Goal: Task Accomplishment & Management: Use online tool/utility

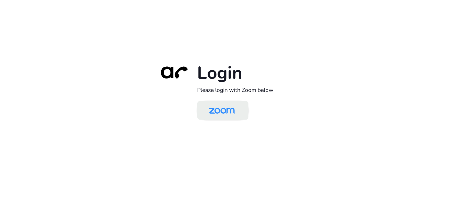
click at [233, 114] on img at bounding box center [221, 110] width 37 height 17
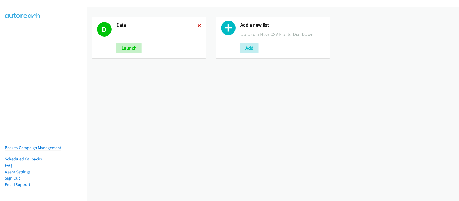
click at [199, 25] on icon at bounding box center [199, 26] width 4 height 4
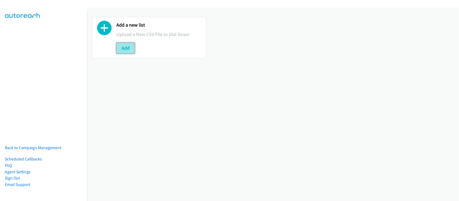
click at [130, 46] on button "Add" at bounding box center [125, 48] width 18 height 11
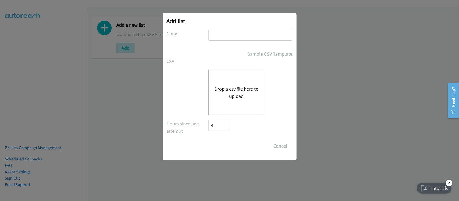
click at [236, 35] on input "text" at bounding box center [250, 35] width 84 height 11
type input "DATA"
click at [244, 93] on button "Drop a csv file here to upload" at bounding box center [236, 92] width 44 height 15
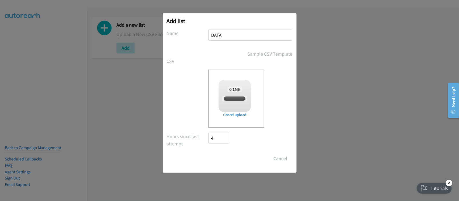
checkbox input "true"
click at [218, 154] on input "Save List" at bounding box center [223, 158] width 28 height 11
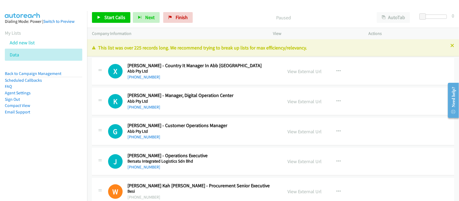
click at [167, 81] on div "X Callback Scheduled Xiao Li - Country It Manager In Abb Malaysia Abb Pty Ltd A…" at bounding box center [273, 72] width 362 height 28
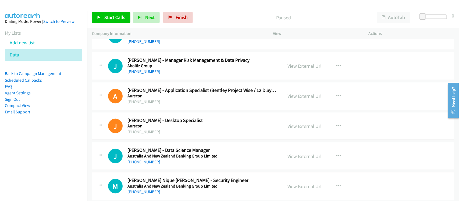
scroll to position [7624, 0]
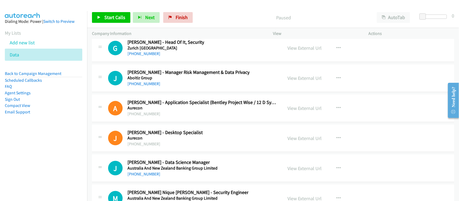
click at [81, 145] on nav "Dialing Mode: Power | Switch to Preview My Lists Add new list Data Back to Camp…" at bounding box center [43, 111] width 87 height 201
click at [69, 147] on nav "Dialing Mode: Power | Switch to Preview My Lists Add new list Data Back to Camp…" at bounding box center [43, 111] width 87 height 201
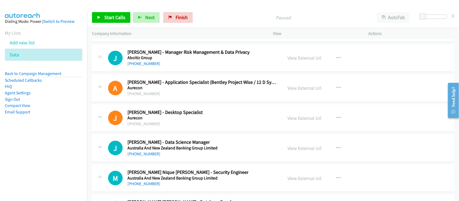
scroll to position [7658, 0]
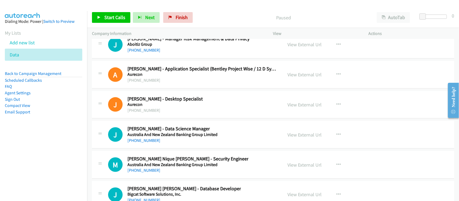
click at [34, 160] on nav "Dialing Mode: Power | Switch to Preview My Lists Add new list Data Back to Camp…" at bounding box center [43, 111] width 87 height 201
click at [151, 28] on div "G Callback Scheduled Gary Phan - Head Of It, Security Zurich Malaysia America/L…" at bounding box center [273, 15] width 362 height 28
click at [298, 48] on link "View External Url" at bounding box center [304, 44] width 34 height 6
drag, startPoint x: 149, startPoint y: 61, endPoint x: 155, endPoint y: 61, distance: 5.6
click at [149, 53] on link "+63 908 890 1285" at bounding box center [143, 50] width 33 height 5
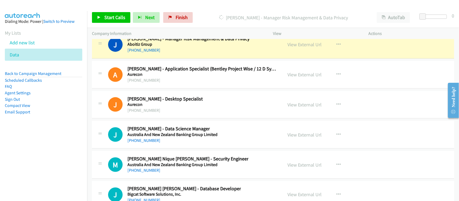
click at [167, 137] on div "J Callback Scheduled Jessica Rodrigo - Data Science Manager Australia And New Z…" at bounding box center [273, 135] width 362 height 28
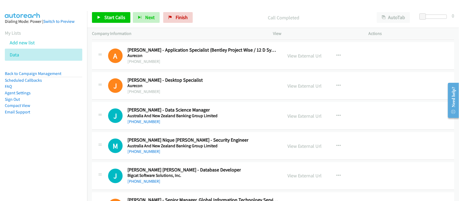
scroll to position [7691, 0]
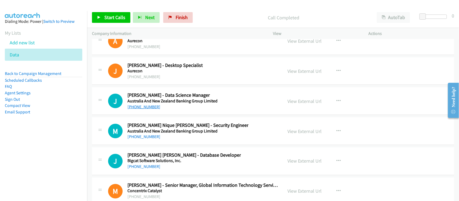
click at [146, 109] on link "+63 43 293 0388" at bounding box center [143, 106] width 33 height 5
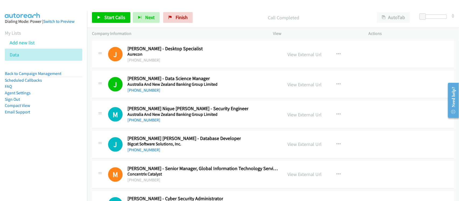
scroll to position [7725, 0]
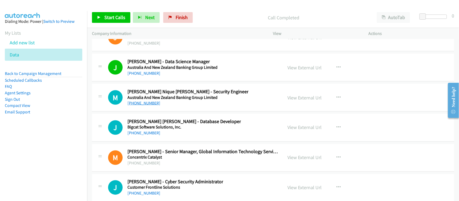
click at [142, 106] on link "+63 917 578 8965" at bounding box center [143, 102] width 33 height 5
click at [174, 112] on div "M Callback Scheduled Monard Nique Garrovillas - Security Engineer Australia And…" at bounding box center [273, 98] width 362 height 28
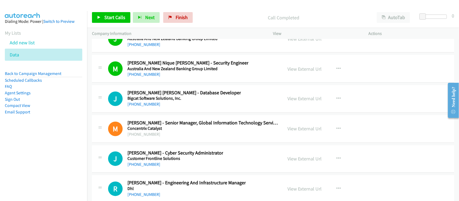
scroll to position [7792, 0]
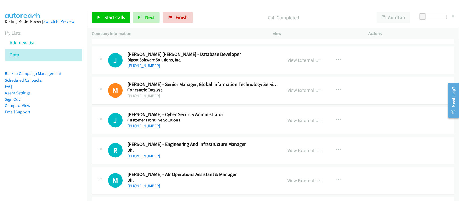
click at [150, 69] on link "+63 917 713 7236" at bounding box center [143, 65] width 33 height 5
drag, startPoint x: 144, startPoint y: 138, endPoint x: 156, endPoint y: 138, distance: 11.8
click at [144, 129] on link "+63 919 885 4802" at bounding box center [143, 126] width 33 height 5
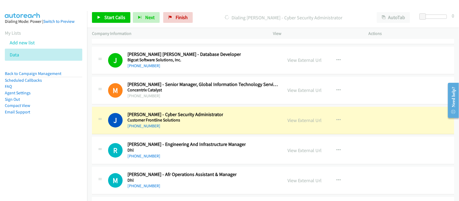
click at [166, 135] on div "J Callback Scheduled Jose Quibual - Cyber Security Administrator Customer Front…" at bounding box center [273, 121] width 362 height 28
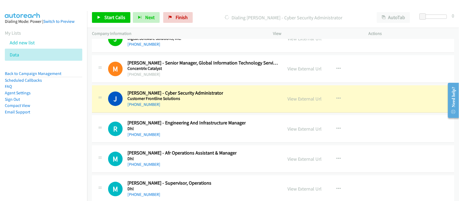
scroll to position [7826, 0]
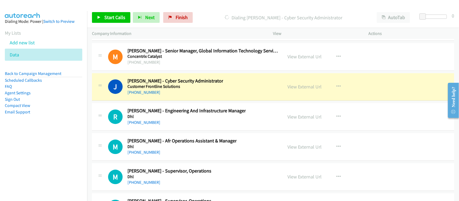
click at [159, 101] on div "J Callback Scheduled Jose Quibual - Cyber Security Administrator Customer Front…" at bounding box center [273, 87] width 362 height 28
drag, startPoint x: 165, startPoint y: 107, endPoint x: 218, endPoint y: 103, distance: 53.6
click at [304, 90] on link "View External Url" at bounding box center [304, 87] width 34 height 6
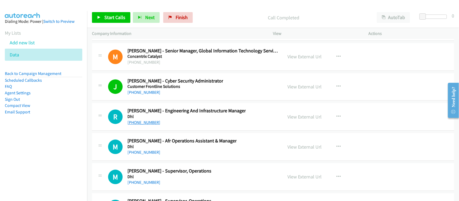
click at [145, 125] on link "+63 917 846 7553" at bounding box center [143, 122] width 33 height 5
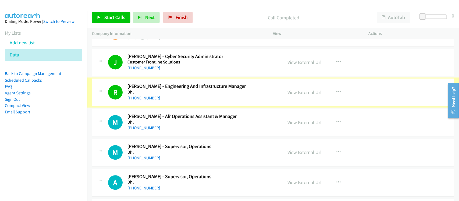
scroll to position [7893, 0]
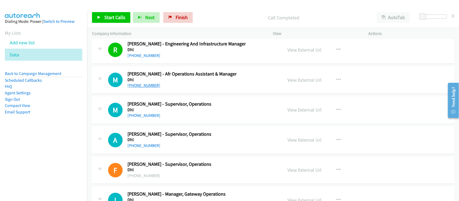
click at [143, 88] on link "+63 998 963 5670" at bounding box center [143, 85] width 33 height 5
click at [143, 118] on link "+63 917 809 8062" at bounding box center [143, 115] width 33 height 5
click at [167, 124] on div "M Callback Scheduled Michael Gecolea - Supervisor, Operations Dhl Asia/Manila +…" at bounding box center [273, 110] width 362 height 28
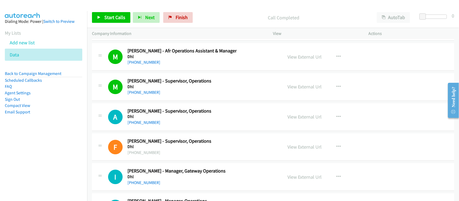
scroll to position [7960, 0]
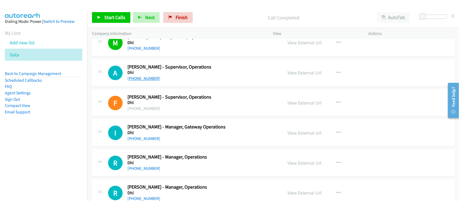
click at [144, 81] on link "+63 917 598 4997" at bounding box center [143, 78] width 33 height 5
click at [166, 112] on div "+63 2 818 6410" at bounding box center [169, 108] width 84 height 6
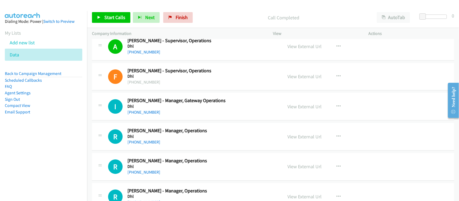
scroll to position [8027, 0]
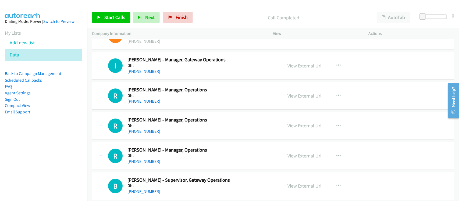
drag, startPoint x: 144, startPoint y: 83, endPoint x: 171, endPoint y: 83, distance: 26.3
click at [144, 74] on link "+63 917 858 2634" at bounding box center [143, 71] width 33 height 5
drag, startPoint x: 142, startPoint y: 114, endPoint x: 204, endPoint y: 114, distance: 62.1
click at [142, 104] on link "+63 998 963 5806" at bounding box center [143, 101] width 33 height 5
drag, startPoint x: 141, startPoint y: 144, endPoint x: 219, endPoint y: 145, distance: 77.9
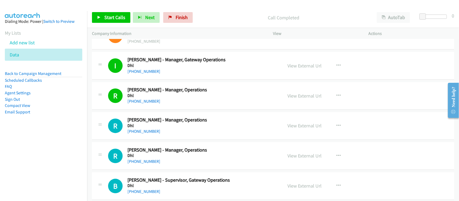
click at [141, 134] on link "+63 49 539 0266" at bounding box center [143, 131] width 33 height 5
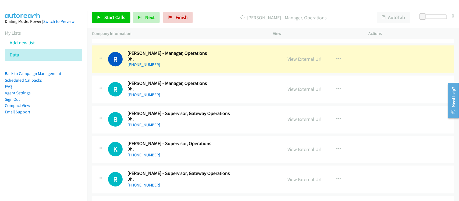
scroll to position [8094, 0]
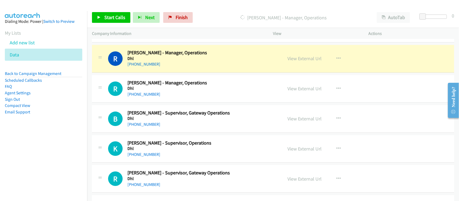
click at [167, 103] on div "R Callback Scheduled Ronald Nualla - Manager, Operations Dhl Asia/Manila +63 91…" at bounding box center [273, 89] width 362 height 28
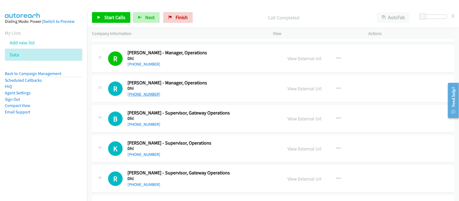
click at [148, 97] on link "+63 917 623 8763" at bounding box center [143, 94] width 33 height 5
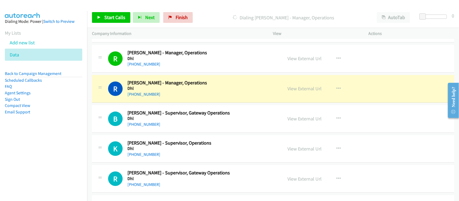
click at [171, 103] on div "R Callback Scheduled Ronald Nualla - Manager, Operations Dhl Asia/Manila +63 91…" at bounding box center [273, 89] width 362 height 28
click at [301, 92] on link "View External Url" at bounding box center [304, 88] width 34 height 6
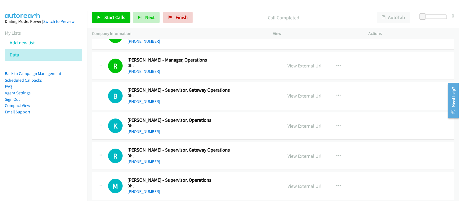
scroll to position [8128, 0]
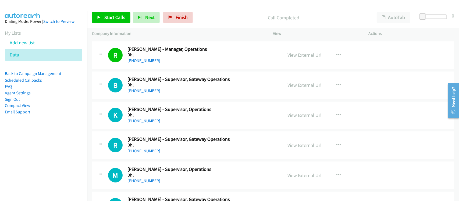
drag, startPoint x: 145, startPoint y: 103, endPoint x: 200, endPoint y: 103, distance: 55.1
click at [145, 93] on link "+63 917 541 9300" at bounding box center [143, 90] width 33 height 5
click at [146, 123] on link "+63 917 814 8869" at bounding box center [143, 120] width 33 height 5
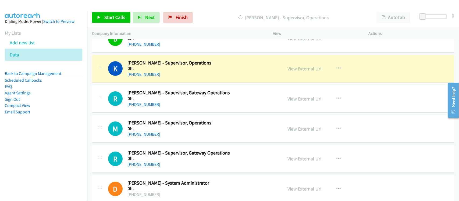
scroll to position [8195, 0]
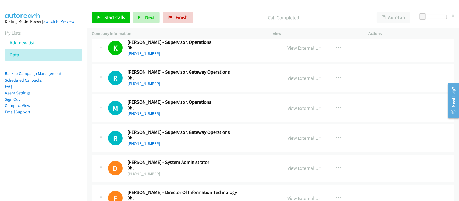
drag, startPoint x: 141, startPoint y: 103, endPoint x: 142, endPoint y: 100, distance: 3.4
click at [141, 92] on div "R Callback Scheduled Rodolfo Jacosalem - Supervisor, Gateway Operations Dhl Asi…" at bounding box center [273, 78] width 362 height 28
click at [142, 92] on div "R Callback Scheduled Rodolfo Jacosalem - Supervisor, Gateway Operations Dhl Asi…" at bounding box center [273, 78] width 362 height 28
click at [152, 86] on link "+63 917 809 3328" at bounding box center [143, 83] width 33 height 5
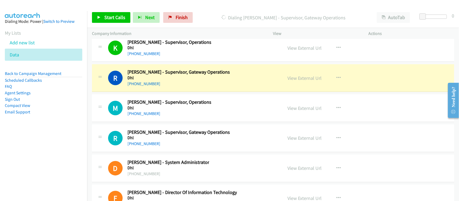
click at [168, 81] on h5 "Dhl" at bounding box center [178, 77] width 102 height 5
drag, startPoint x: 171, startPoint y: 95, endPoint x: 210, endPoint y: 87, distance: 39.7
click at [171, 87] on div "+63 917 809 3328" at bounding box center [178, 84] width 102 height 6
click at [310, 81] on link "View External Url" at bounding box center [304, 78] width 34 height 6
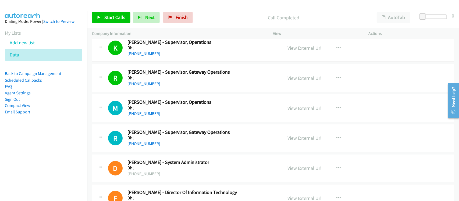
drag, startPoint x: 138, startPoint y: 124, endPoint x: 277, endPoint y: 154, distance: 142.9
click at [138, 116] on link "+63 998 840 5962" at bounding box center [143, 113] width 33 height 5
click at [170, 122] on div "M Callback Scheduled Mariz Dagohoy - Supervisor, Operations Dhl Asia/Manila +63…" at bounding box center [273, 108] width 362 height 28
click at [151, 146] on link "+63 917 823 6246" at bounding box center [143, 143] width 33 height 5
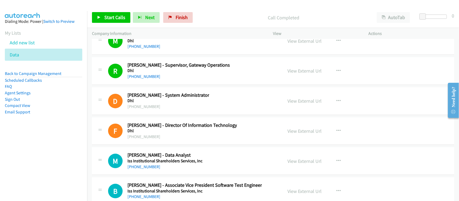
scroll to position [8296, 0]
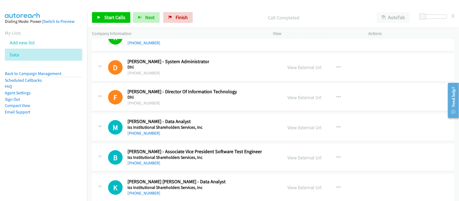
click at [159, 141] on div "M Callback Scheduled Maria Tenorio - Data Analyst Iss Institutional Shareholder…" at bounding box center [273, 128] width 362 height 28
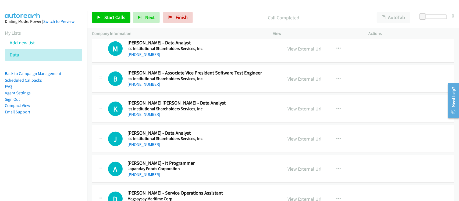
scroll to position [8363, 0]
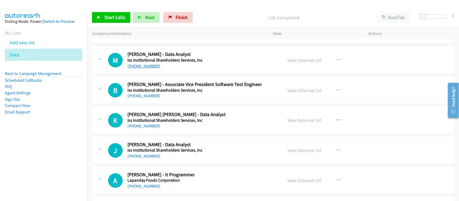
click at [149, 69] on link "+63 2 7902 3782" at bounding box center [143, 65] width 33 height 5
click at [134, 98] on link "+63 917 155 1002" at bounding box center [143, 95] width 33 height 5
click at [167, 104] on div "B Callback Scheduled Barbie Mendiola - Associate Vice President Software Test E…" at bounding box center [273, 91] width 362 height 28
click at [147, 98] on link "+63 917 155 1002" at bounding box center [143, 95] width 33 height 5
click at [169, 129] on div "+63 2 7902 3928" at bounding box center [176, 126] width 98 height 6
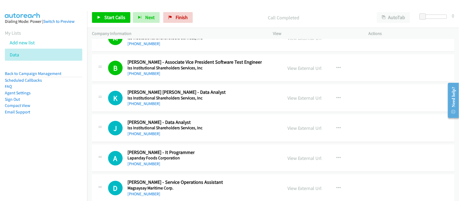
scroll to position [8396, 0]
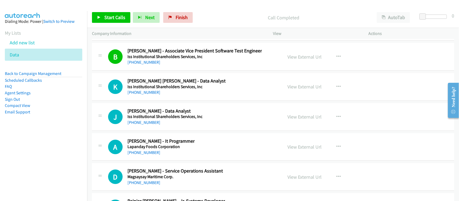
click at [146, 95] on link "+63 2 7902 3928" at bounding box center [143, 92] width 33 height 5
click at [141, 125] on link "+63 2 7730 8982" at bounding box center [143, 122] width 33 height 5
click at [172, 131] on div "J Callback Scheduled Joanna Nabua - Data Analyst Iss Institutional Shareholders…" at bounding box center [273, 117] width 362 height 28
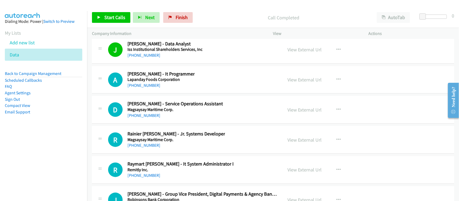
click at [138, 88] on link "+63 82 235 2551" at bounding box center [143, 85] width 33 height 5
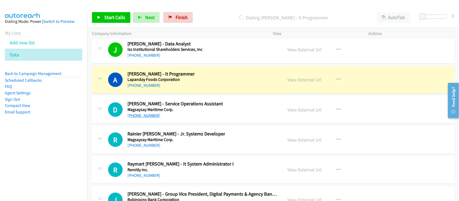
click at [144, 118] on link "+63 2 8567 2222" at bounding box center [143, 115] width 33 height 5
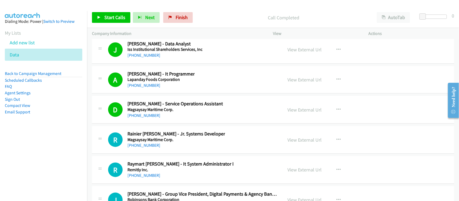
click at [171, 154] on div "R Callback Scheduled Rainier Gabriel V. - Jr. Systems Developer Magsaysay Marit…" at bounding box center [273, 140] width 362 height 28
click at [144, 148] on link "+63 921 500 2788" at bounding box center [143, 145] width 33 height 5
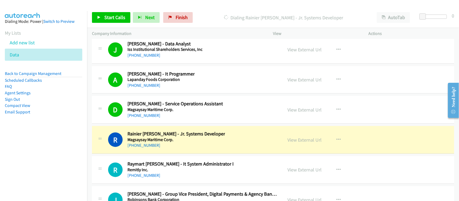
click at [175, 154] on div "R Callback Scheduled Rainier Gabriel V. - Jr. Systems Developer Magsaysay Marit…" at bounding box center [273, 140] width 362 height 28
click at [290, 143] on link "View External Url" at bounding box center [304, 140] width 34 height 6
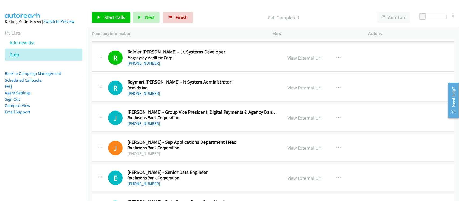
scroll to position [8564, 0]
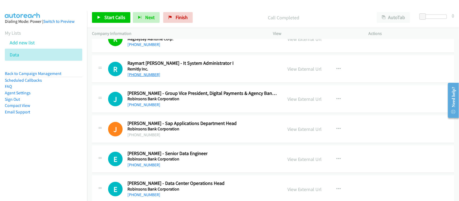
click at [147, 77] on link "+63 919 007 9490" at bounding box center [143, 74] width 33 height 5
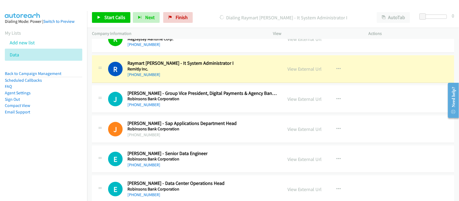
click at [170, 78] on div "+63 919 007 9490" at bounding box center [180, 74] width 106 height 6
click at [168, 72] on h5 "Remitly Inc." at bounding box center [180, 68] width 106 height 5
click at [174, 108] on div "+63 917 500 9379" at bounding box center [202, 105] width 150 height 6
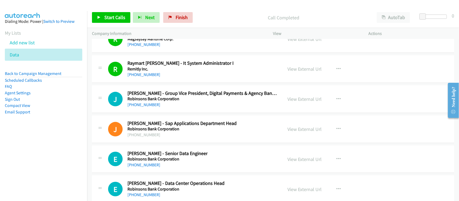
click at [167, 108] on div "+63 917 500 9379" at bounding box center [202, 105] width 150 height 6
click at [144, 107] on link "+63 917 500 9379" at bounding box center [143, 104] width 33 height 5
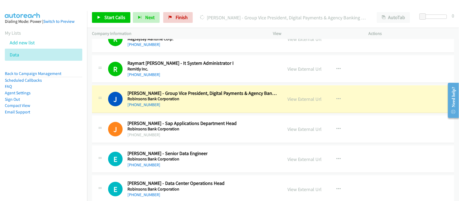
click at [167, 113] on div "J Callback Scheduled Joseph Nicdao - Group Vice President, Digital Payments & A…" at bounding box center [273, 99] width 362 height 28
click at [298, 102] on link "View External Url" at bounding box center [304, 99] width 34 height 6
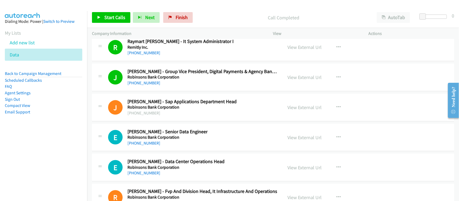
scroll to position [8598, 0]
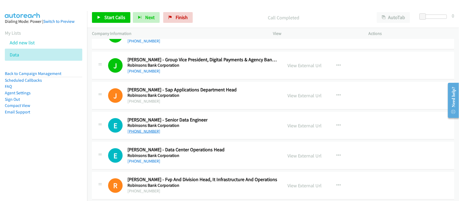
click at [137, 134] on link "+63 919 063 8329" at bounding box center [143, 131] width 33 height 5
click at [145, 134] on link "+63 919 063 8329" at bounding box center [143, 131] width 33 height 5
drag, startPoint x: 144, startPoint y: 144, endPoint x: 189, endPoint y: 150, distance: 45.2
click at [144, 134] on link "+63 919 063 8329" at bounding box center [143, 131] width 33 height 5
click at [165, 135] on div "+63 919 063 8329" at bounding box center [167, 131] width 80 height 6
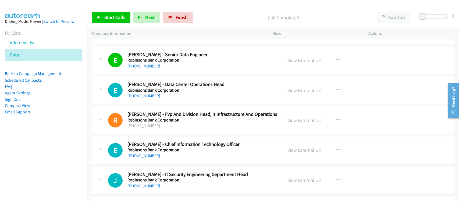
scroll to position [8665, 0]
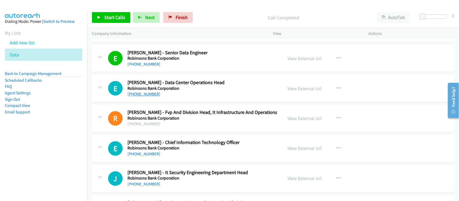
click at [150, 97] on link "+63 916 749 1310" at bounding box center [143, 94] width 33 height 5
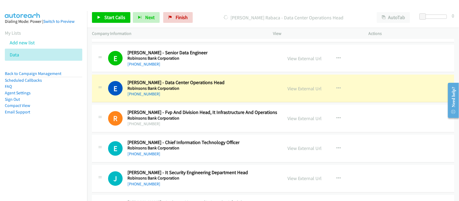
click at [172, 98] on div "+63 916 749 1310" at bounding box center [175, 94] width 97 height 6
drag, startPoint x: 164, startPoint y: 143, endPoint x: 167, endPoint y: 140, distance: 4.0
click at [164, 132] on div "R Callback Scheduled Rene Acebuche - Fvp And Division Head, It Infrastructure A…" at bounding box center [273, 119] width 362 height 28
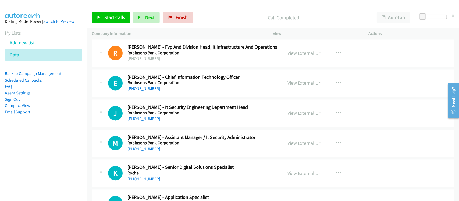
scroll to position [8732, 0]
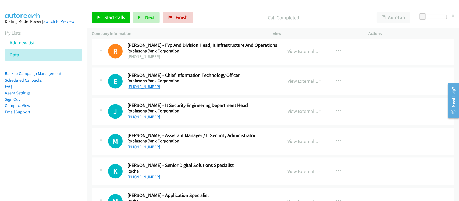
click at [146, 89] on link "+63 2 8702 9511" at bounding box center [143, 86] width 33 height 5
click at [158, 125] on div "J Callback Scheduled Janjo Mercado - It Security Engineering Department Head Ro…" at bounding box center [273, 112] width 362 height 28
click at [146, 120] on link "+63 2 8702 9421" at bounding box center [143, 116] width 33 height 5
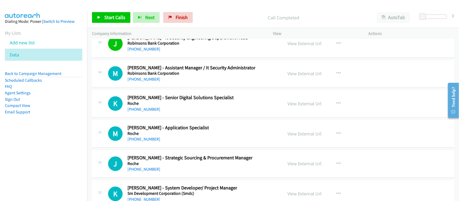
scroll to position [8833, 0]
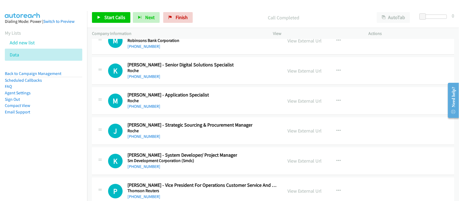
click at [164, 50] on div "+63 2 8702 9500" at bounding box center [191, 46] width 128 height 6
click at [145, 49] on link "+63 2 8702 9500" at bounding box center [143, 46] width 33 height 5
click at [163, 85] on div "K Callback Scheduled Karlo Jagape - Senior Digital Solutions Specialist Roche A…" at bounding box center [273, 71] width 362 height 28
click at [138, 79] on link "+63 915 486 7077" at bounding box center [143, 76] width 33 height 5
drag, startPoint x: 138, startPoint y: 119, endPoint x: 275, endPoint y: 120, distance: 137.6
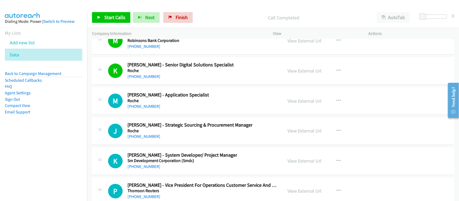
click at [138, 109] on link "+63 2 7718 7513" at bounding box center [143, 106] width 33 height 5
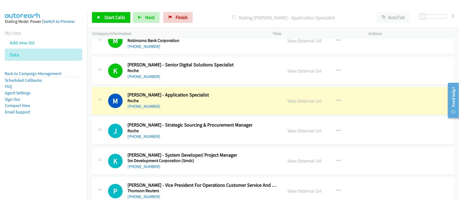
click at [163, 140] on div "+63 2 7718 7777" at bounding box center [189, 136] width 125 height 6
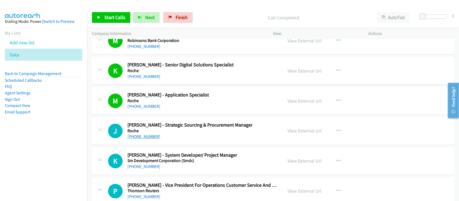
click at [146, 139] on link "+63 2 7718 7777" at bounding box center [143, 136] width 33 height 5
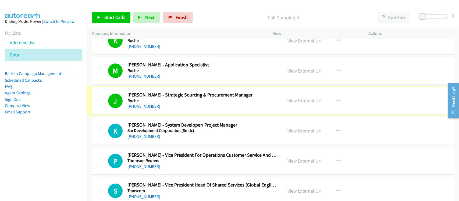
scroll to position [8900, 0]
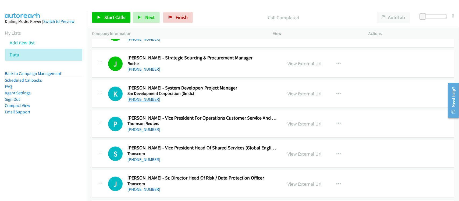
click at [136, 102] on link "+63 917 575 5327" at bounding box center [143, 99] width 33 height 5
click at [150, 102] on link "+63 917 575 5327" at bounding box center [143, 99] width 33 height 5
click at [156, 132] on link "+63 917 807 5171" at bounding box center [143, 129] width 33 height 5
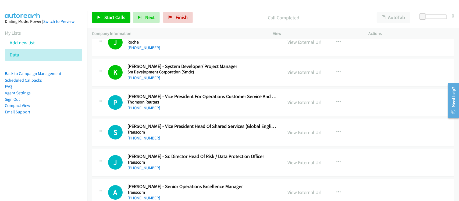
scroll to position [8934, 0]
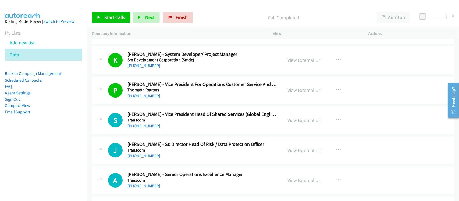
click at [168, 129] on div "+63 917 165 5501" at bounding box center [202, 126] width 150 height 6
click at [149, 128] on link "+63 917 165 5501" at bounding box center [143, 125] width 33 height 5
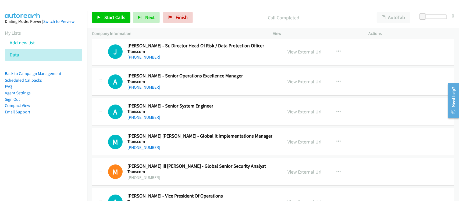
scroll to position [9035, 0]
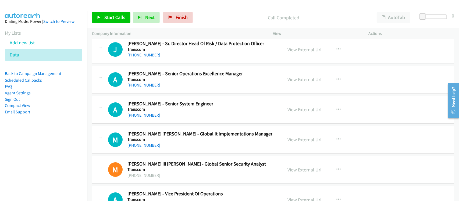
click at [142, 57] on link "+63 917 545 1009" at bounding box center [143, 54] width 33 height 5
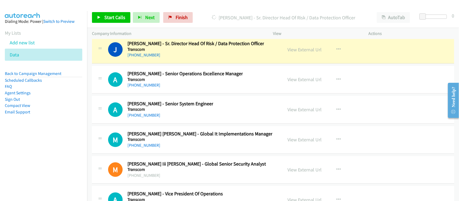
click at [164, 58] on div "+63 917 545 1009" at bounding box center [195, 55] width 136 height 6
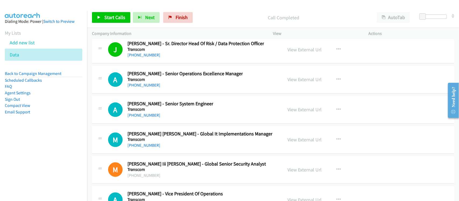
drag, startPoint x: 141, startPoint y: 99, endPoint x: 202, endPoint y: 108, distance: 61.7
click at [141, 88] on link "+63 908 217 8923" at bounding box center [143, 84] width 33 height 5
click at [170, 118] on div "+63 977 192 3748" at bounding box center [170, 115] width 86 height 6
drag, startPoint x: 143, startPoint y: 129, endPoint x: 184, endPoint y: 128, distance: 41.1
click at [143, 118] on link "+63 977 192 3748" at bounding box center [143, 115] width 33 height 5
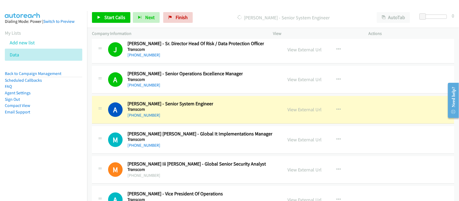
click at [167, 118] on div "+63 977 192 3748" at bounding box center [170, 115] width 86 height 6
click at [296, 113] on link "View External Url" at bounding box center [304, 109] width 34 height 6
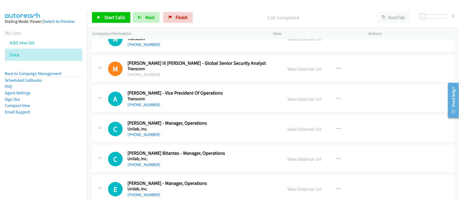
scroll to position [9169, 0]
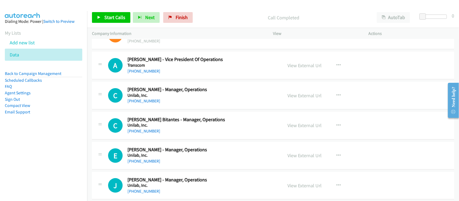
drag, startPoint x: 146, startPoint y: 117, endPoint x: 208, endPoint y: 122, distance: 62.5
click at [146, 103] on link "+63 917 820 7173" at bounding box center [143, 100] width 33 height 5
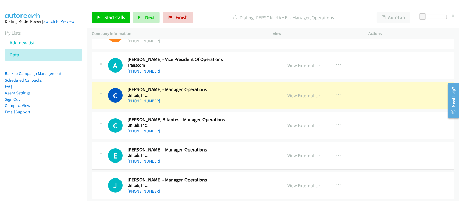
drag, startPoint x: 168, startPoint y: 123, endPoint x: 174, endPoint y: 121, distance: 5.2
click at [168, 109] on div "C Callback Scheduled Carlo Florencio - Manager, Operations Unilab, Inc. Asia/Ma…" at bounding box center [273, 96] width 362 height 28
click at [297, 99] on link "View External Url" at bounding box center [304, 95] width 34 height 6
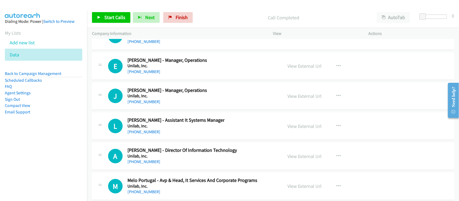
scroll to position [9270, 0]
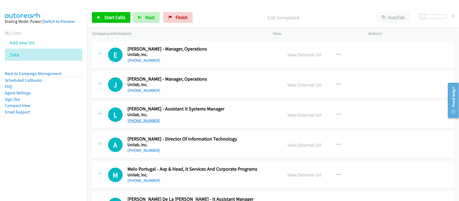
click at [147, 123] on link "+63 917 871 4259" at bounding box center [143, 120] width 33 height 5
click at [163, 94] on div "+63 917 820 7229" at bounding box center [167, 90] width 80 height 6
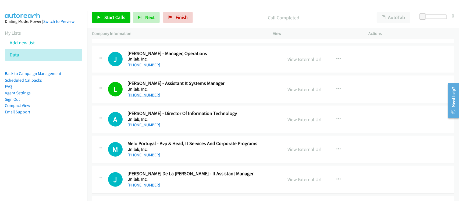
scroll to position [9337, 0]
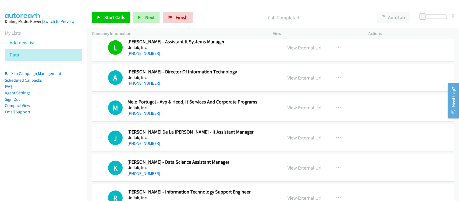
click at [146, 86] on link "+63 917 820 7385" at bounding box center [143, 83] width 33 height 5
click at [150, 116] on link "+63 917 820 9118" at bounding box center [143, 113] width 33 height 5
click at [172, 117] on div "+63 917 820 9118" at bounding box center [192, 113] width 130 height 6
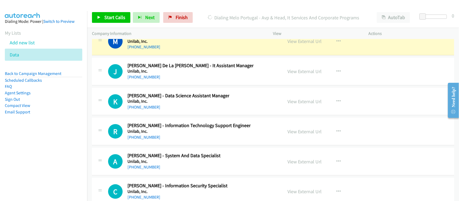
scroll to position [9404, 0]
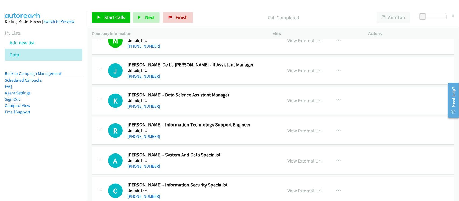
drag, startPoint x: 150, startPoint y: 90, endPoint x: 153, endPoint y: 90, distance: 3.2
click at [150, 79] on link "+63 928 342 6324" at bounding box center [143, 76] width 33 height 5
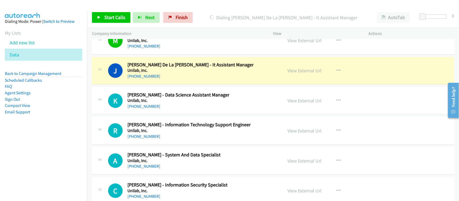
click at [167, 110] on div "+63 917 134 8293" at bounding box center [178, 106] width 102 height 6
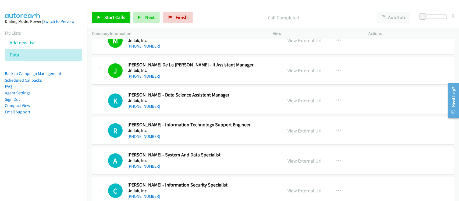
click at [170, 110] on div "+63 917 134 8293" at bounding box center [178, 106] width 102 height 6
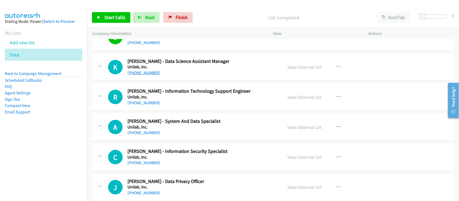
click at [142, 75] on link "+63 917 134 8293" at bounding box center [143, 72] width 33 height 5
click at [175, 81] on div "K Callback Scheduled Kim Layug - Data Science Assistant Manager Unilab, Inc. As…" at bounding box center [273, 67] width 362 height 28
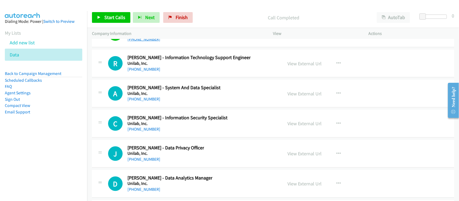
click at [144, 42] on link "+63 917 134 8293" at bounding box center [143, 39] width 33 height 5
click at [163, 73] on div "+63 916 449 6850" at bounding box center [188, 69] width 123 height 6
click at [149, 72] on link "+63 916 449 6850" at bounding box center [143, 69] width 33 height 5
click at [174, 107] on div "A Callback Scheduled Alberto Amora - System And Data Specialist Unilab, Inc. As…" at bounding box center [273, 94] width 362 height 28
click at [149, 102] on link "+63 917 536 8199" at bounding box center [143, 98] width 33 height 5
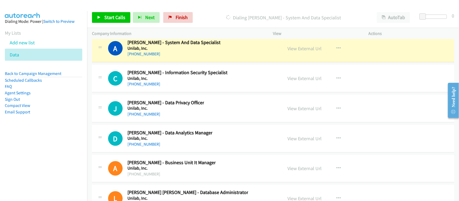
scroll to position [9505, 0]
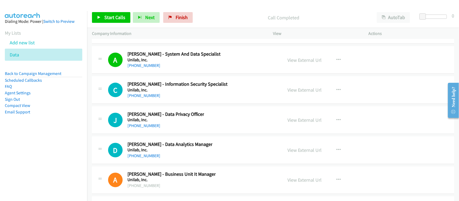
click at [164, 93] on h5 "Unilab, Inc." at bounding box center [177, 89] width 100 height 5
drag, startPoint x: 150, startPoint y: 109, endPoint x: 163, endPoint y: 109, distance: 12.6
click at [150, 98] on link "+63 917 174 8470" at bounding box center [143, 95] width 33 height 5
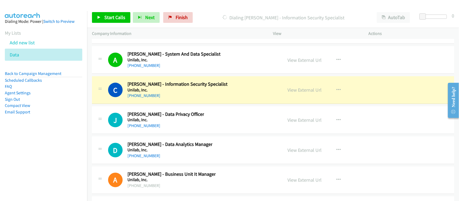
click at [171, 104] on div "C Callback Scheduled Charmaine Joy Acacio - Information Security Specialist Uni…" at bounding box center [273, 90] width 362 height 28
click at [293, 93] on link "View External Url" at bounding box center [304, 90] width 34 height 6
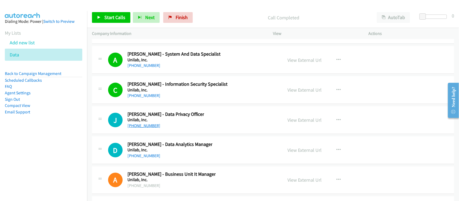
drag, startPoint x: 136, startPoint y: 141, endPoint x: 150, endPoint y: 140, distance: 14.3
click at [144, 128] on link "+63 917 829 0321" at bounding box center [143, 125] width 33 height 5
click at [161, 129] on div "+63 917 829 0321" at bounding box center [165, 126] width 77 height 6
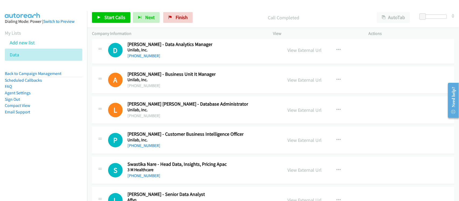
scroll to position [9606, 0]
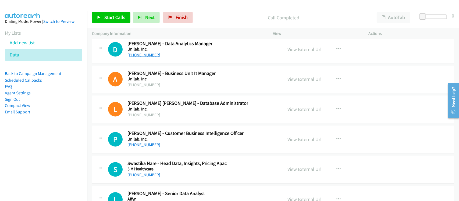
click at [140, 57] on link "+63 917 509 1258" at bounding box center [143, 54] width 33 height 5
click at [161, 148] on div "+63 917 820 6588" at bounding box center [185, 145] width 116 height 6
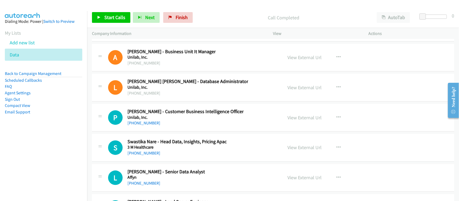
scroll to position [9639, 0]
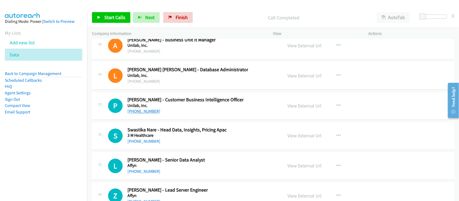
click at [147, 114] on link "+63 917 820 6588" at bounding box center [143, 111] width 33 height 5
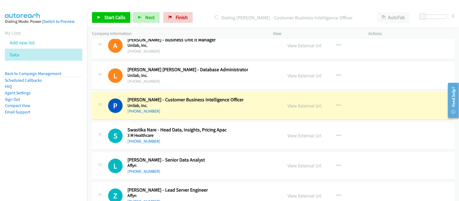
click at [168, 115] on div "+63 917 820 6588" at bounding box center [185, 111] width 116 height 6
click at [301, 109] on link "View External Url" at bounding box center [304, 106] width 34 height 6
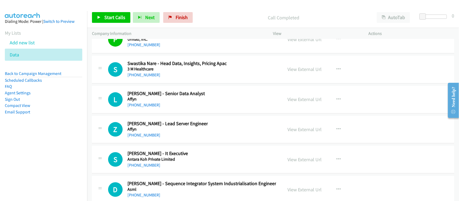
scroll to position [9706, 0]
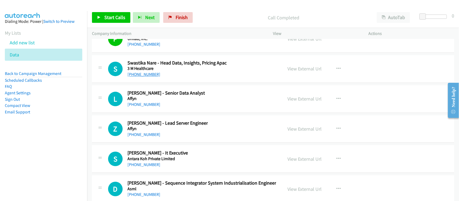
click at [146, 77] on link "+65 9176 2056" at bounding box center [143, 74] width 33 height 5
drag, startPoint x: 145, startPoint y: 121, endPoint x: 147, endPoint y: 120, distance: 2.9
click at [145, 107] on link "+65 9645 6806" at bounding box center [143, 104] width 33 height 5
click at [149, 107] on link "+65 9645 6806" at bounding box center [143, 104] width 33 height 5
click at [156, 101] on h5 "Affyn" at bounding box center [165, 98] width 77 height 5
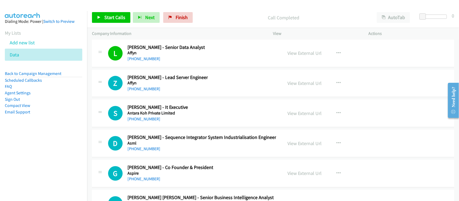
scroll to position [9740, 0]
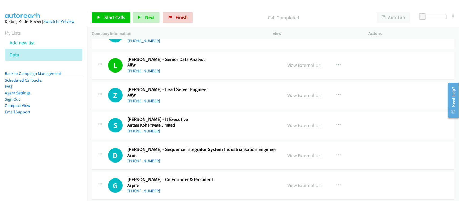
drag, startPoint x: 174, startPoint y: 116, endPoint x: 159, endPoint y: 118, distance: 14.7
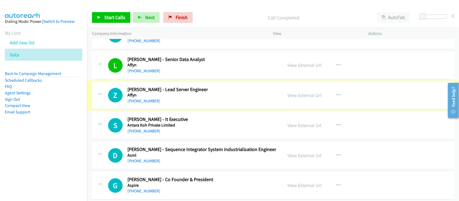
click at [144, 104] on div "+65 6610 9868" at bounding box center [167, 101] width 80 height 6
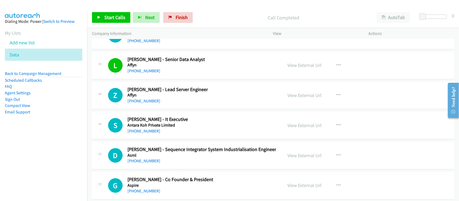
drag, startPoint x: 146, startPoint y: 116, endPoint x: 163, endPoint y: 113, distance: 16.5
click at [146, 103] on link "+65 6610 9868" at bounding box center [143, 100] width 33 height 5
click at [146, 134] on link "+1 778-316-8628" at bounding box center [143, 130] width 33 height 5
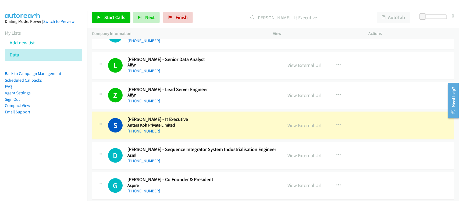
click at [165, 164] on div "+65 9657 5076" at bounding box center [201, 161] width 149 height 6
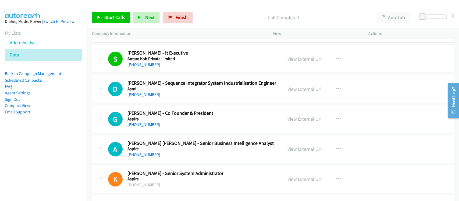
scroll to position [9807, 0]
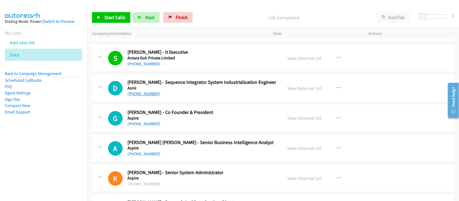
click at [144, 96] on link "+65 9657 5076" at bounding box center [143, 93] width 33 height 5
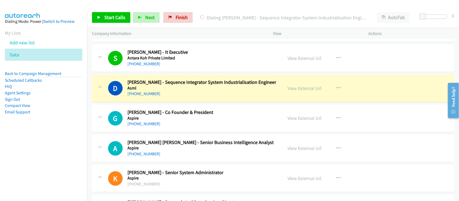
click at [159, 127] on div "+65 9104 6812" at bounding box center [170, 124] width 86 height 6
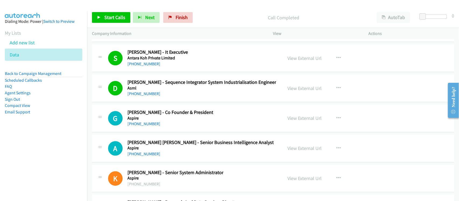
scroll to position [9841, 0]
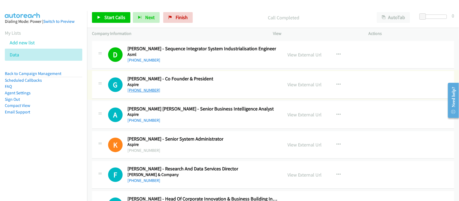
click at [143, 93] on link "+65 9104 6812" at bounding box center [143, 90] width 33 height 5
click at [166, 63] on div "+65 9657 5076" at bounding box center [201, 60] width 149 height 6
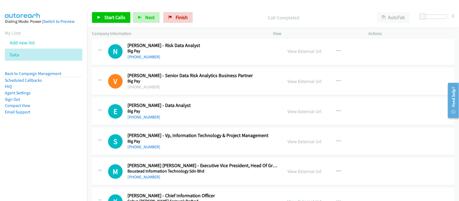
scroll to position [437, 0]
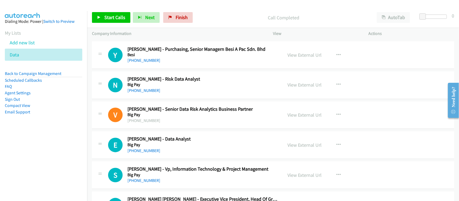
drag, startPoint x: 149, startPoint y: 92, endPoint x: 196, endPoint y: 91, distance: 47.0
click at [149, 92] on link "+60 17-202 3430" at bounding box center [143, 90] width 33 height 5
click at [167, 128] on div "V Callback Scheduled Vinny Tan - Senior Data Risk Analytics Business Partner Bi…" at bounding box center [273, 116] width 362 height 28
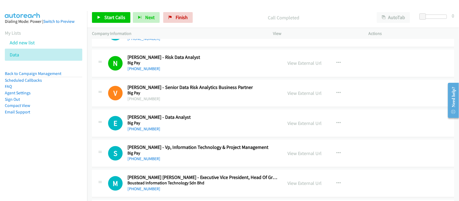
scroll to position [470, 0]
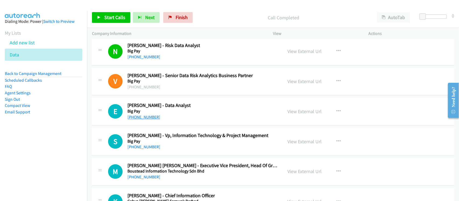
click at [140, 117] on link "+60 16-379 5087" at bounding box center [143, 117] width 33 height 5
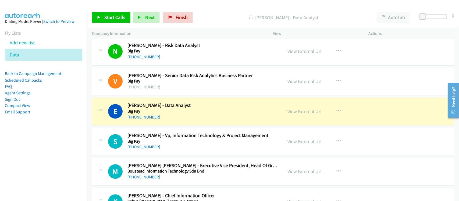
scroll to position [504, 0]
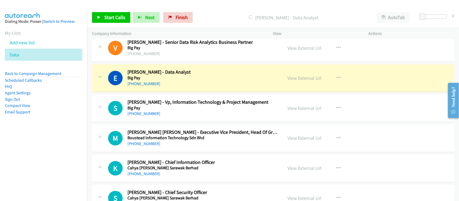
click at [168, 118] on div "S Callback Scheduled Suntharesan Tandaithapani - Vp, Information Technology & P…" at bounding box center [273, 108] width 362 height 28
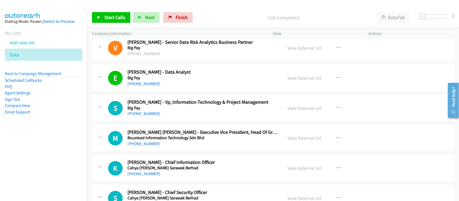
click at [174, 116] on div "+60 3-2635 4975" at bounding box center [202, 113] width 150 height 6
click at [150, 113] on link "+60 3-2635 4975" at bounding box center [143, 113] width 33 height 5
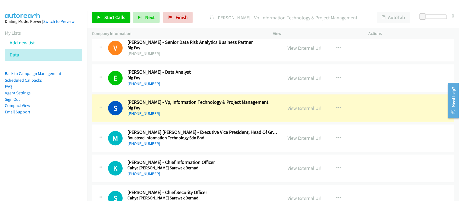
click at [177, 151] on div "M Callback Scheduled Muzamir Shah Mohamed Shariff - Executive Vice President, H…" at bounding box center [273, 138] width 362 height 28
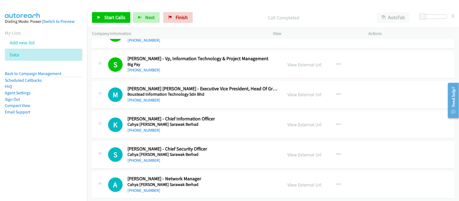
scroll to position [538, 0]
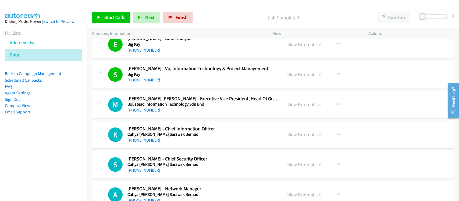
click at [218, 111] on div "+60 19-270 4038" at bounding box center [202, 110] width 150 height 6
click at [145, 112] on link "+60 19-270 4038" at bounding box center [143, 109] width 33 height 5
click at [149, 142] on link "+60 12-325 8592" at bounding box center [143, 140] width 33 height 5
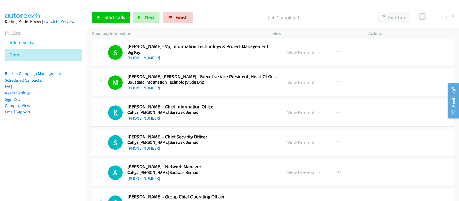
scroll to position [571, 0]
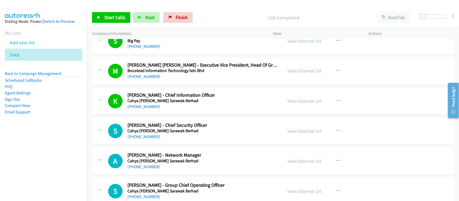
click at [175, 143] on div "S Callback Scheduled Sukri Amin - Chief Security Officer Cahya Mata Sarawak Ber…" at bounding box center [273, 131] width 362 height 28
click at [145, 133] on h5 "Cahya Mata Sarawak Berhad" at bounding box center [202, 130] width 150 height 5
click at [144, 136] on link "+60 18-985 7099" at bounding box center [143, 136] width 33 height 5
drag, startPoint x: 148, startPoint y: 136, endPoint x: 194, endPoint y: 137, distance: 46.0
click at [148, 136] on link "+60 18-985 7099" at bounding box center [143, 136] width 33 height 5
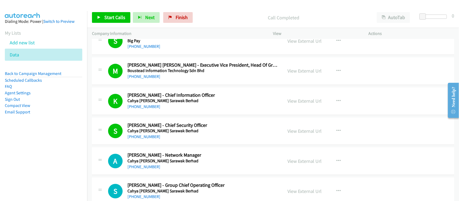
click at [170, 142] on div "S Callback Scheduled Sukri Amin - Chief Security Officer Cahya Mata Sarawak Ber…" at bounding box center [273, 131] width 362 height 28
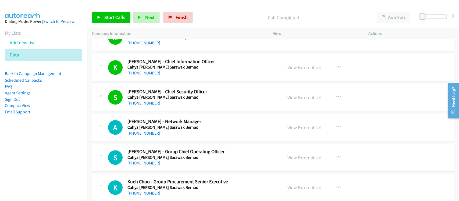
scroll to position [638, 0]
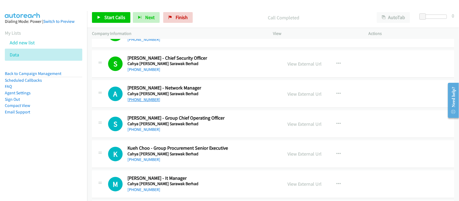
click at [143, 102] on link "+60 16-807 3396" at bounding box center [143, 99] width 33 height 5
click at [144, 100] on link "+60 16-807 3396" at bounding box center [143, 99] width 33 height 5
drag, startPoint x: 141, startPoint y: 100, endPoint x: 145, endPoint y: 100, distance: 4.3
click at [141, 100] on link "+60 16-807 3396" at bounding box center [143, 99] width 33 height 5
click at [149, 99] on link "+60 16-807 3396" at bounding box center [143, 99] width 33 height 5
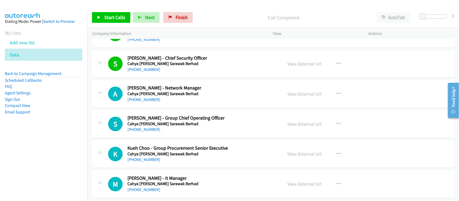
click at [175, 102] on div "+60 16-807 3396" at bounding box center [202, 99] width 150 height 6
click at [302, 92] on link "View External Url" at bounding box center [304, 94] width 34 height 6
click at [32, 180] on nav "Dialing Mode: Power | Switch to Preview My Lists Add new list Data Back to Camp…" at bounding box center [43, 111] width 87 height 201
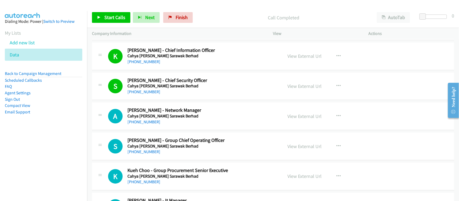
scroll to position [605, 0]
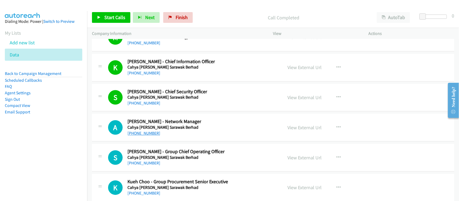
click at [140, 133] on link "+60 16-807 3396" at bounding box center [143, 133] width 33 height 5
click at [170, 141] on div "A Callback Scheduled Andrew Bong - Network Manager Cahya Mata Sarawak Berhad As…" at bounding box center [273, 128] width 362 height 28
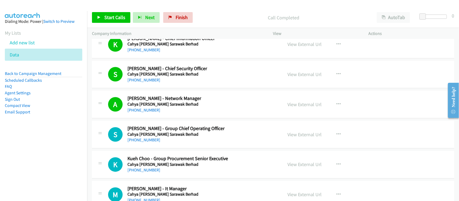
scroll to position [638, 0]
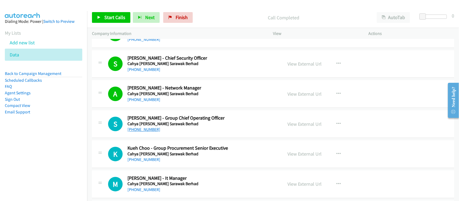
click at [146, 130] on link "+60 82-238 888" at bounding box center [143, 129] width 33 height 5
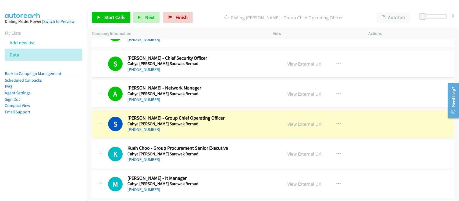
click at [171, 136] on div "S Callback Scheduled Shaun Mok - Group Chief Operating Officer Cahya Mata Saraw…" at bounding box center [273, 124] width 362 height 28
click at [174, 139] on td "S Callback Scheduled Shaun Mok - Group Chief Operating Officer Cahya Mata Saraw…" at bounding box center [273, 124] width 372 height 30
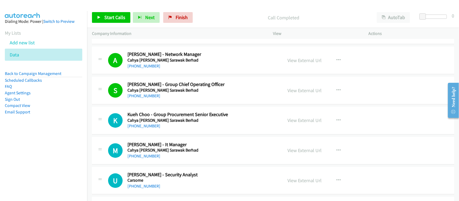
scroll to position [706, 0]
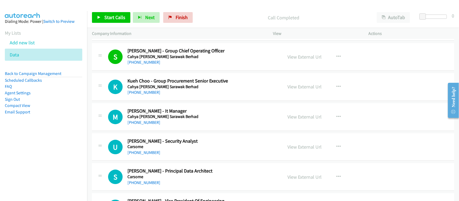
drag, startPoint x: 143, startPoint y: 125, endPoint x: 253, endPoint y: 147, distance: 112.0
click at [143, 125] on link "+60 16-854 4433" at bounding box center [143, 122] width 33 height 5
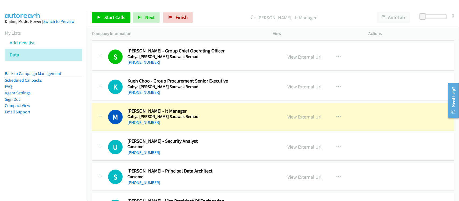
click at [174, 128] on div "M Callback Scheduled Mathias Kupta - It Manager Cahya Mata Sarawak Berhad Asia/…" at bounding box center [273, 117] width 362 height 28
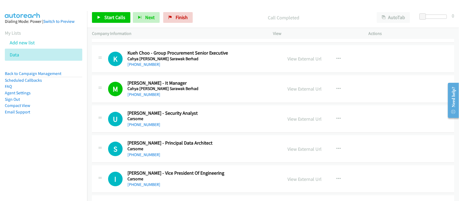
scroll to position [773, 0]
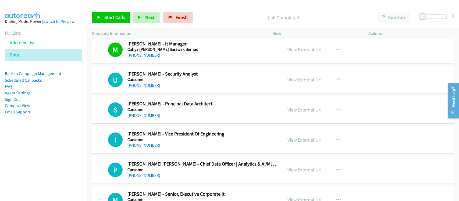
drag, startPoint x: 141, startPoint y: 87, endPoint x: 152, endPoint y: 85, distance: 11.6
click at [141, 87] on link "+60 19-390 4090" at bounding box center [143, 85] width 33 height 5
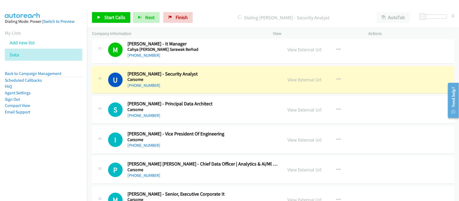
click at [170, 89] on div "+60 19-390 4090" at bounding box center [202, 85] width 150 height 6
click at [296, 78] on link "View External Url" at bounding box center [304, 80] width 34 height 6
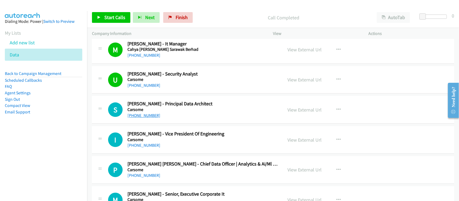
click at [147, 117] on link "+60 13-308 4142" at bounding box center [143, 115] width 33 height 5
drag, startPoint x: 164, startPoint y: 124, endPoint x: 169, endPoint y: 124, distance: 4.3
click at [164, 124] on div "S Callback Scheduled Shahril Kamaruzzaman - Principal Data Architect Carsome As…" at bounding box center [273, 110] width 362 height 28
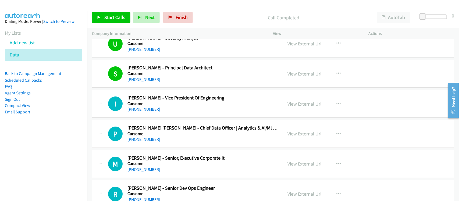
scroll to position [840, 0]
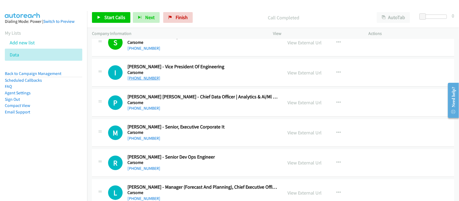
drag, startPoint x: 151, startPoint y: 79, endPoint x: 153, endPoint y: 77, distance: 3.0
click at [151, 79] on link "+60 12-369 2156" at bounding box center [143, 78] width 33 height 5
click at [172, 113] on div "P Callback Scheduled Piyush Praful Palkar - Chief Data Officer | Analytics & Ai…" at bounding box center [273, 103] width 362 height 28
click at [151, 137] on link "+60 12-323 0541" at bounding box center [143, 138] width 33 height 5
click at [147, 77] on link "+60 12-369 2156" at bounding box center [143, 78] width 33 height 5
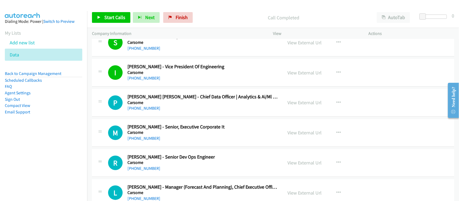
click at [159, 112] on div "+60 17-404 7899" at bounding box center [202, 108] width 150 height 6
click at [139, 111] on link "+60 17-404 7899" at bounding box center [143, 108] width 33 height 5
click at [167, 132] on h5 "Carsome" at bounding box center [202, 132] width 150 height 5
drag, startPoint x: 143, startPoint y: 141, endPoint x: 301, endPoint y: 149, distance: 158.5
click at [143, 141] on link "+60 12-323 0541" at bounding box center [143, 138] width 33 height 5
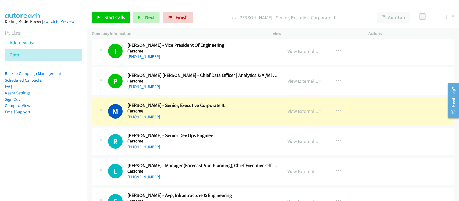
scroll to position [874, 0]
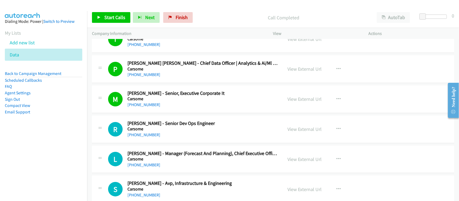
click at [168, 138] on div "+60 19-393 4727" at bounding box center [202, 135] width 150 height 6
drag, startPoint x: 149, startPoint y: 135, endPoint x: 190, endPoint y: 134, distance: 41.1
click at [149, 135] on link "+60 19-393 4727" at bounding box center [143, 134] width 33 height 5
drag, startPoint x: 166, startPoint y: 136, endPoint x: 186, endPoint y: 123, distance: 23.8
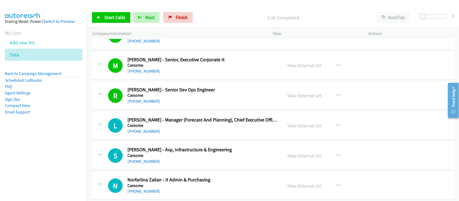
scroll to position [941, 0]
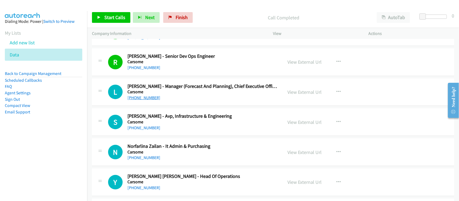
drag, startPoint x: 146, startPoint y: 98, endPoint x: 150, endPoint y: 98, distance: 3.2
click at [146, 98] on link "+60 12-344 7761" at bounding box center [143, 97] width 33 height 5
click at [149, 128] on link "+60 12-606 0440" at bounding box center [143, 127] width 33 height 5
click at [145, 161] on div "+60 18-216 8377" at bounding box center [202, 157] width 150 height 6
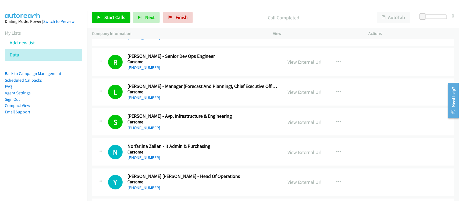
drag, startPoint x: 145, startPoint y: 160, endPoint x: 200, endPoint y: 160, distance: 55.1
click at [145, 160] on link "+60 18-216 8377" at bounding box center [143, 157] width 33 height 5
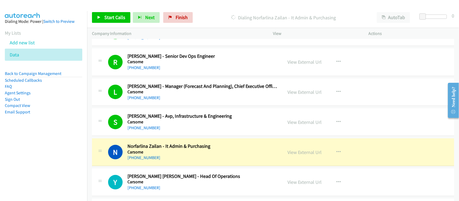
scroll to position [974, 0]
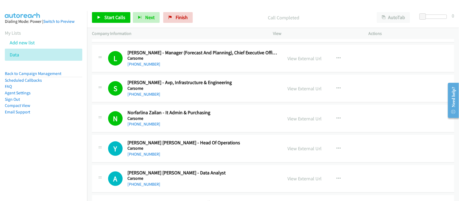
click at [160, 127] on div "+60 18-216 8377" at bounding box center [202, 124] width 150 height 6
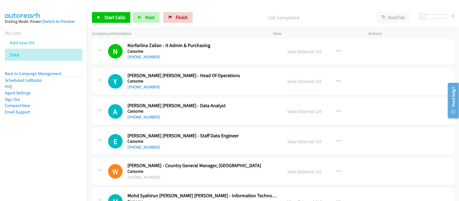
drag, startPoint x: 146, startPoint y: 119, endPoint x: 265, endPoint y: 123, distance: 119.1
click at [146, 119] on link "+60 14-345 3223" at bounding box center [143, 116] width 33 height 5
click at [145, 89] on link "+60 9-679 9195" at bounding box center [143, 86] width 33 height 5
drag, startPoint x: 146, startPoint y: 117, endPoint x: 210, endPoint y: 125, distance: 64.0
click at [146, 117] on link "+60 14-345 3223" at bounding box center [143, 116] width 33 height 5
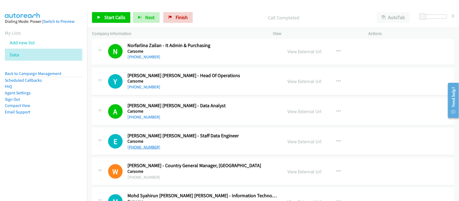
drag, startPoint x: 143, startPoint y: 150, endPoint x: 147, endPoint y: 150, distance: 4.1
click at [143, 150] on link "+60 18-662 9267" at bounding box center [143, 147] width 33 height 5
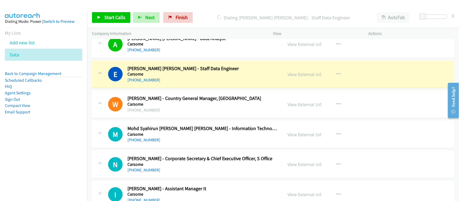
scroll to position [1075, 0]
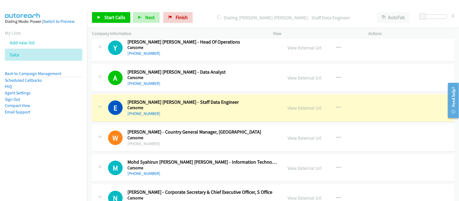
click at [166, 117] on div "+60 18-662 9267" at bounding box center [202, 113] width 150 height 6
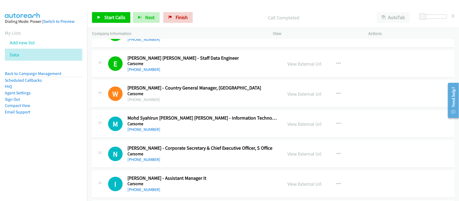
scroll to position [1142, 0]
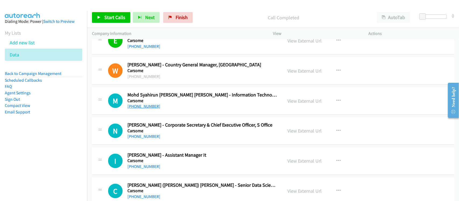
click at [131, 109] on link "+60 17-452 9758" at bounding box center [143, 106] width 33 height 5
drag, startPoint x: 147, startPoint y: 134, endPoint x: 164, endPoint y: 134, distance: 17.2
click at [147, 134] on h5 "Carsome" at bounding box center [202, 130] width 150 height 5
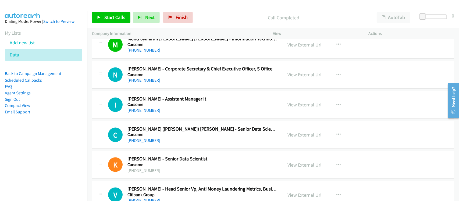
scroll to position [1209, 0]
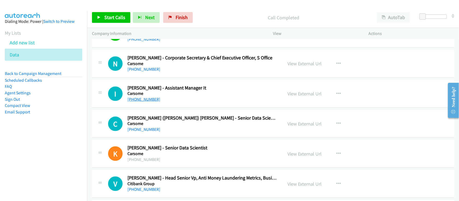
click at [150, 102] on link "+60 17-356 0690" at bounding box center [143, 99] width 33 height 5
drag, startPoint x: 144, startPoint y: 132, endPoint x: 196, endPoint y: 131, distance: 52.1
click at [144, 132] on link "+60 10-880 0103" at bounding box center [143, 129] width 33 height 5
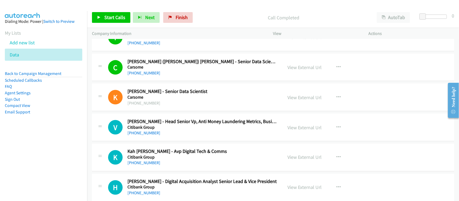
scroll to position [1277, 0]
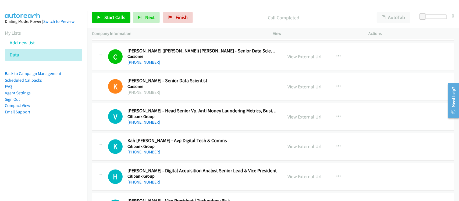
click at [140, 121] on link "+60 12-227 3762" at bounding box center [143, 122] width 33 height 5
click at [140, 125] on link "+60 12-227 3762" at bounding box center [143, 122] width 33 height 5
drag, startPoint x: 143, startPoint y: 123, endPoint x: 161, endPoint y: 122, distance: 17.7
click at [143, 123] on link "+60 12-227 3762" at bounding box center [143, 122] width 33 height 5
click at [173, 130] on div "V Callback Scheduled Venkata Ramakrishnan - Head Senior Vp, Anti Money Launderi…" at bounding box center [273, 117] width 362 height 28
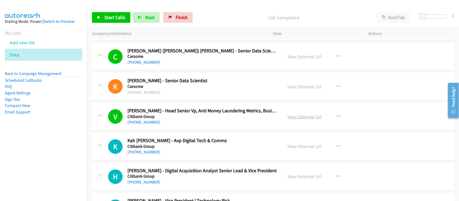
click at [293, 116] on link "View External Url" at bounding box center [304, 117] width 34 height 6
click at [147, 154] on link "+60 16-611 1629" at bounding box center [143, 152] width 33 height 5
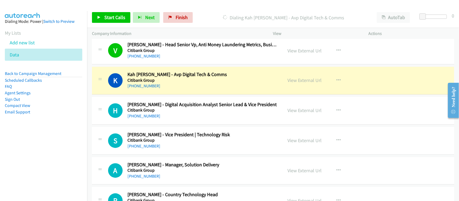
scroll to position [1344, 0]
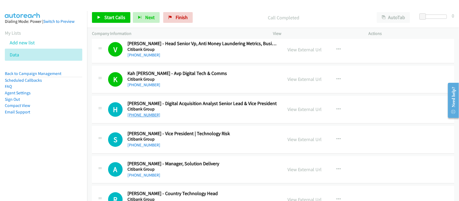
click at [151, 117] on link "+60 17-384 1076" at bounding box center [143, 115] width 33 height 5
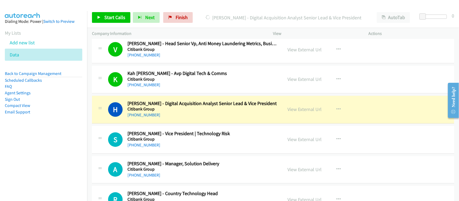
click at [156, 149] on div "+60 17-659 3649" at bounding box center [202, 145] width 150 height 6
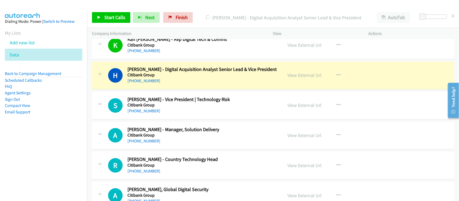
scroll to position [1411, 0]
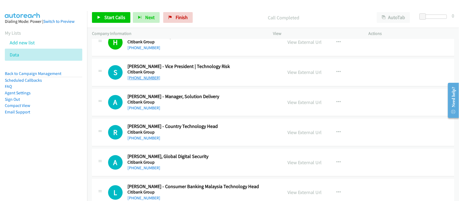
click at [145, 81] on link "+60 17-659 3649" at bounding box center [143, 78] width 33 height 5
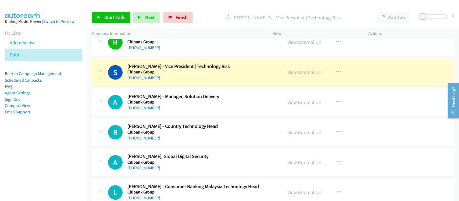
click at [175, 85] on div "S Callback Scheduled Sridhar Ps - Vice President | Technology Risk Citibank Gro…" at bounding box center [273, 73] width 362 height 28
click at [295, 76] on link "View External Url" at bounding box center [304, 72] width 34 height 6
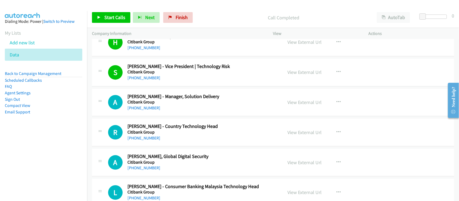
drag, startPoint x: 144, startPoint y: 110, endPoint x: 193, endPoint y: 117, distance: 49.7
click at [144, 110] on link "+60 12-639 1633" at bounding box center [143, 108] width 33 height 5
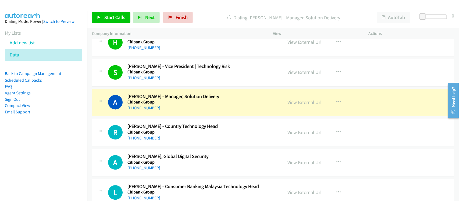
click at [170, 100] on h2 "Agnes Hew - Manager, Solution Delivery" at bounding box center [202, 97] width 150 height 6
click at [301, 104] on link "View External Url" at bounding box center [304, 102] width 34 height 6
click at [304, 103] on link "View External Url" at bounding box center [304, 102] width 34 height 6
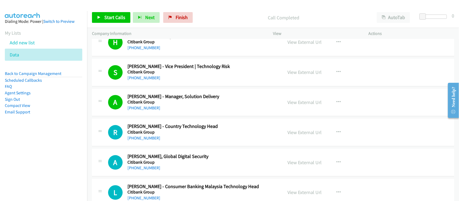
drag, startPoint x: 150, startPoint y: 140, endPoint x: 174, endPoint y: 140, distance: 24.2
click at [150, 140] on link "+60 12-278 1488" at bounding box center [143, 138] width 33 height 5
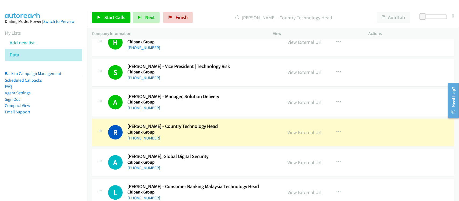
click at [174, 146] on div "R Callback Scheduled Richard Chew - Country Technology Head Citibank Group Asia…" at bounding box center [273, 133] width 362 height 28
click at [312, 134] on link "View External Url" at bounding box center [304, 133] width 34 height 6
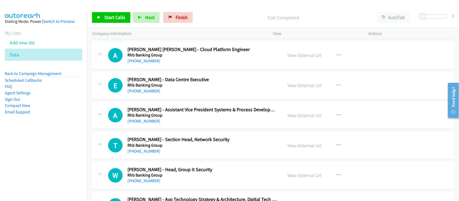
scroll to position [5153, 0]
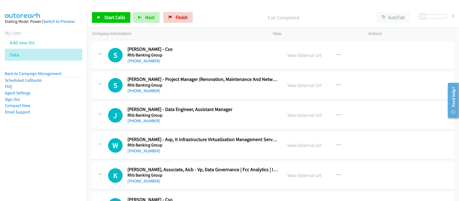
drag, startPoint x: 148, startPoint y: 128, endPoint x: 182, endPoint y: 124, distance: 34.4
click at [148, 123] on link "+60 16-332 2832" at bounding box center [143, 120] width 33 height 5
click at [57, 162] on nav "Dialing Mode: Power | Switch to Preview My Lists Add new list Data Back to Camp…" at bounding box center [43, 111] width 87 height 201
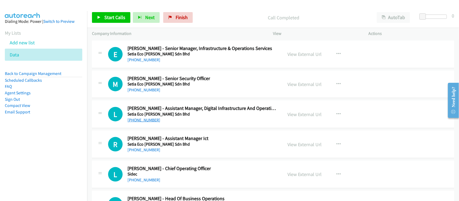
click at [147, 123] on link "+60 17-353 5388" at bounding box center [143, 119] width 33 height 5
click at [148, 152] on link "+60 14-315 7148" at bounding box center [143, 149] width 33 height 5
click at [177, 153] on div "+60 14-315 7148" at bounding box center [202, 150] width 150 height 6
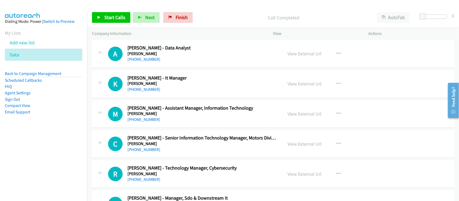
drag, startPoint x: 150, startPoint y: 130, endPoint x: 202, endPoint y: 126, distance: 52.1
click at [146, 122] on link "+60 13-241 7211" at bounding box center [143, 119] width 33 height 5
click at [73, 169] on nav "Dialing Mode: Power | Switch to Preview My Lists Add new list Data Back to Camp…" at bounding box center [43, 111] width 87 height 201
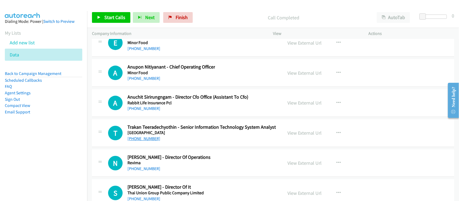
click at [149, 141] on link "+66 2 374 0197" at bounding box center [143, 138] width 33 height 5
drag, startPoint x: 60, startPoint y: 151, endPoint x: 134, endPoint y: 100, distance: 90.6
click at [60, 151] on nav "Dialing Mode: Power | Switch to Preview My Lists Add new list Data Back to Camp…" at bounding box center [43, 111] width 87 height 201
click at [184, 21] on link "Finish" at bounding box center [178, 17] width 30 height 11
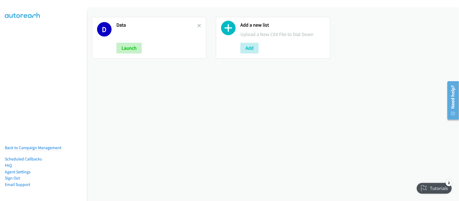
click at [199, 26] on div "D Data Launch" at bounding box center [149, 38] width 114 height 42
click at [199, 26] on icon at bounding box center [199, 26] width 4 height 4
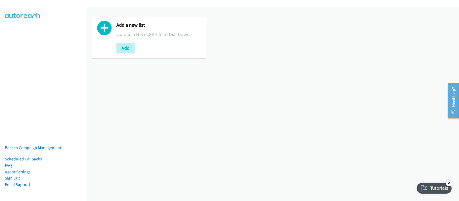
click at [22, 67] on nav "Back to Campaign Management Scheduled Callbacks FAQ Agent Settings Sign Out Com…" at bounding box center [43, 111] width 87 height 201
click at [130, 49] on button "Add" at bounding box center [125, 48] width 18 height 11
click at [128, 47] on button "Add" at bounding box center [125, 48] width 18 height 11
click at [125, 49] on button "Add" at bounding box center [125, 48] width 18 height 11
click at [123, 49] on button "Add" at bounding box center [125, 48] width 18 height 11
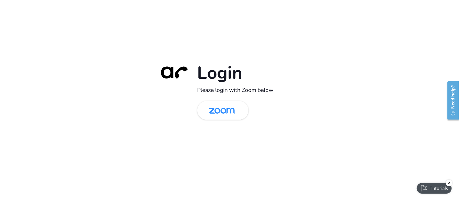
click at [127, 120] on div "Login Please login with Zoom below" at bounding box center [229, 100] width 459 height 201
drag, startPoint x: 209, startPoint y: 116, endPoint x: 223, endPoint y: 104, distance: 19.1
click at [209, 116] on img at bounding box center [221, 110] width 37 height 17
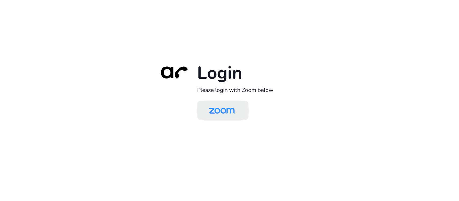
click at [228, 110] on img at bounding box center [221, 110] width 37 height 17
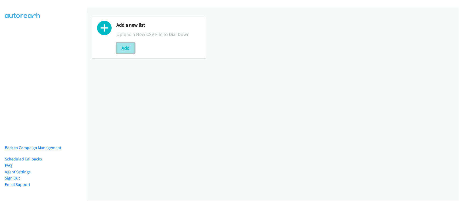
click at [122, 43] on button "Add" at bounding box center [125, 48] width 18 height 11
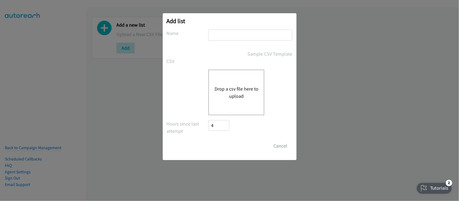
click at [226, 32] on input "text" at bounding box center [250, 35] width 84 height 11
type input "DATA"
click at [226, 85] on button "Drop a csv file here to upload" at bounding box center [236, 92] width 44 height 15
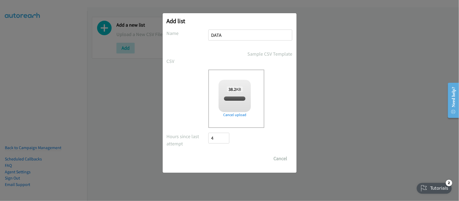
checkbox input "true"
click at [216, 156] on input "Save List" at bounding box center [223, 158] width 28 height 11
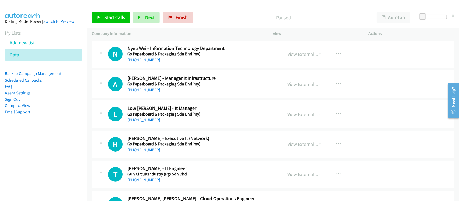
click at [296, 54] on link "View External Url" at bounding box center [304, 54] width 34 height 6
drag, startPoint x: 145, startPoint y: 60, endPoint x: 168, endPoint y: 60, distance: 22.9
click at [145, 60] on link "[PHONE_NUMBER]" at bounding box center [143, 59] width 33 height 5
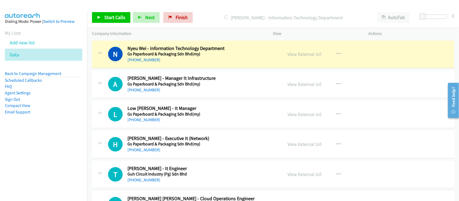
click at [165, 65] on div "N Callback Scheduled Nyeu Wei - Information Technology Department Gs Paperboard…" at bounding box center [273, 55] width 362 height 28
click at [300, 51] on link "View External Url" at bounding box center [304, 54] width 34 height 6
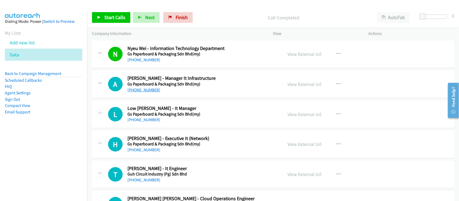
drag, startPoint x: 141, startPoint y: 90, endPoint x: 152, endPoint y: 91, distance: 10.5
click at [141, 90] on link "[PHONE_NUMBER]" at bounding box center [143, 89] width 33 height 5
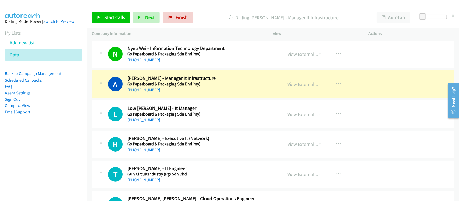
drag, startPoint x: 145, startPoint y: 121, endPoint x: 178, endPoint y: 127, distance: 32.6
click at [145, 121] on link "[PHONE_NUMBER]" at bounding box center [143, 119] width 33 height 5
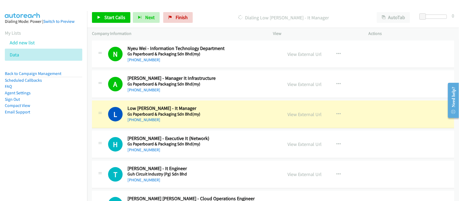
click at [168, 122] on div "[PHONE_NUMBER]" at bounding box center [202, 120] width 150 height 6
click at [309, 112] on link "View External Url" at bounding box center [304, 114] width 34 height 6
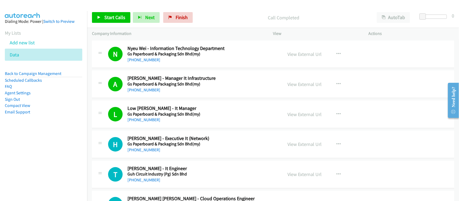
scroll to position [34, 0]
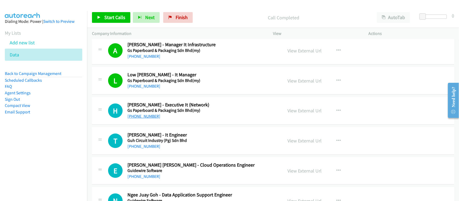
click at [143, 116] on link "[PHONE_NUMBER]" at bounding box center [143, 116] width 33 height 5
click at [147, 146] on link "[PHONE_NUMBER]" at bounding box center [143, 146] width 33 height 5
click at [195, 148] on div "[PHONE_NUMBER]" at bounding box center [202, 146] width 150 height 6
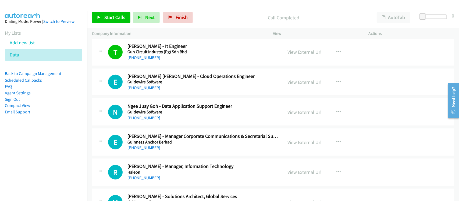
scroll to position [134, 0]
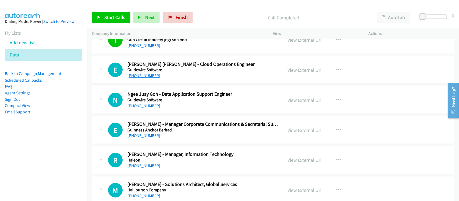
click at [145, 74] on link "[PHONE_NUMBER]" at bounding box center [143, 75] width 33 height 5
click at [141, 103] on link "[PHONE_NUMBER]" at bounding box center [143, 105] width 33 height 5
click at [171, 133] on div "[PHONE_NUMBER]" at bounding box center [202, 135] width 150 height 6
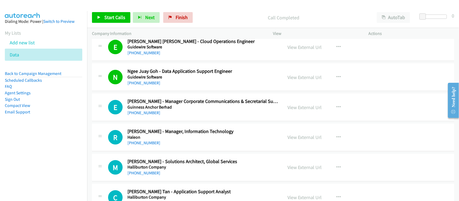
scroll to position [168, 0]
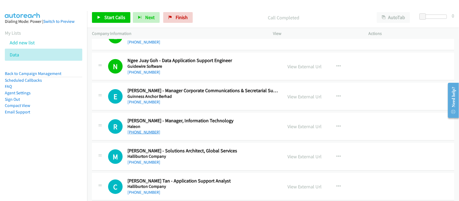
click at [147, 132] on link "[PHONE_NUMBER]" at bounding box center [143, 132] width 33 height 5
click at [200, 160] on div "[PHONE_NUMBER]" at bounding box center [202, 162] width 150 height 6
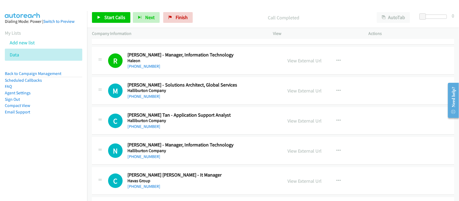
scroll to position [235, 0]
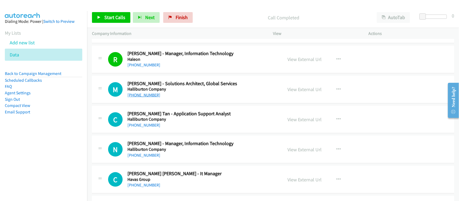
click at [149, 96] on link "[PHONE_NUMBER]" at bounding box center [143, 94] width 33 height 5
click at [188, 139] on div "N Callback Scheduled [PERSON_NAME] - Manager, Information Technology Halliburto…" at bounding box center [273, 150] width 362 height 28
drag, startPoint x: 146, startPoint y: 126, endPoint x: 152, endPoint y: 125, distance: 6.6
click at [146, 126] on link "[PHONE_NUMBER]" at bounding box center [143, 125] width 33 height 5
click at [168, 159] on div "N Callback Scheduled [PERSON_NAME] - Manager, Information Technology Halliburto…" at bounding box center [273, 150] width 362 height 28
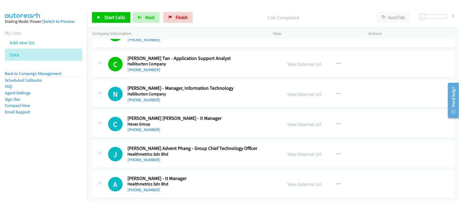
scroll to position [302, 0]
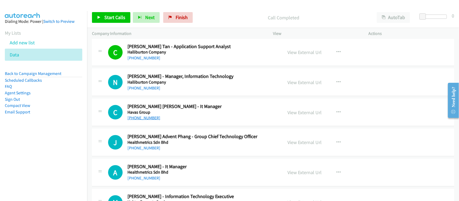
drag, startPoint x: 145, startPoint y: 117, endPoint x: 152, endPoint y: 116, distance: 7.3
click at [138, 116] on link "[PHONE_NUMBER]" at bounding box center [143, 117] width 33 height 5
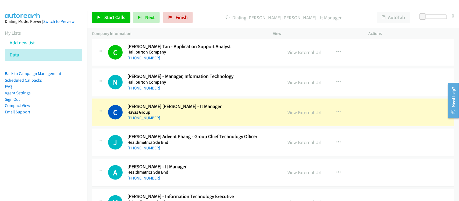
click at [187, 121] on div "[PHONE_NUMBER]" at bounding box center [202, 118] width 150 height 6
click at [294, 110] on link "View External Url" at bounding box center [304, 112] width 34 height 6
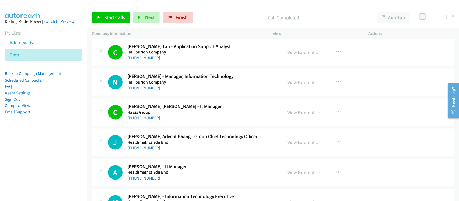
click at [172, 129] on td "J Callback Scheduled [PERSON_NAME] Advent Phang - Group Chief Technology Office…" at bounding box center [273, 143] width 372 height 30
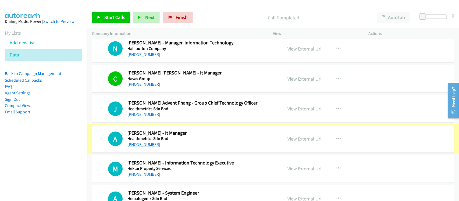
click at [152, 144] on link "[PHONE_NUMBER]" at bounding box center [143, 144] width 33 height 5
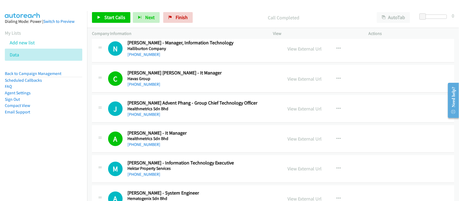
click at [188, 142] on div "[PHONE_NUMBER]" at bounding box center [202, 144] width 150 height 6
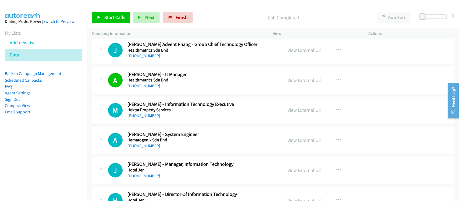
scroll to position [403, 0]
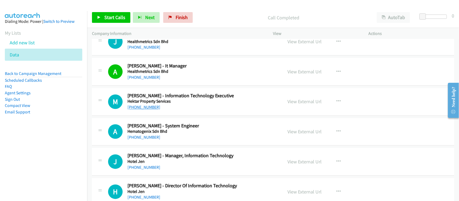
drag, startPoint x: 149, startPoint y: 108, endPoint x: 153, endPoint y: 107, distance: 5.0
click at [149, 108] on link "[PHONE_NUMBER]" at bounding box center [143, 107] width 33 height 5
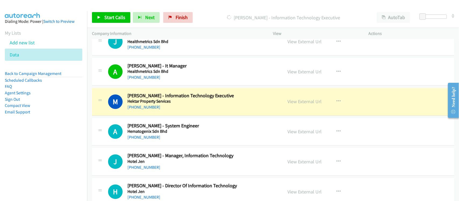
click at [191, 112] on div "M Callback Scheduled [PERSON_NAME] - Information Technology Executive Hektar Pr…" at bounding box center [273, 102] width 362 height 28
click at [298, 105] on link "View External Url" at bounding box center [304, 102] width 34 height 6
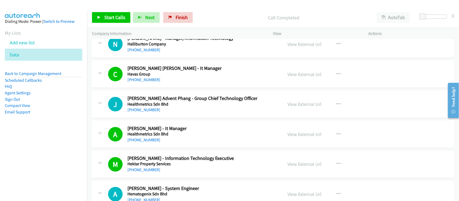
scroll to position [369, 0]
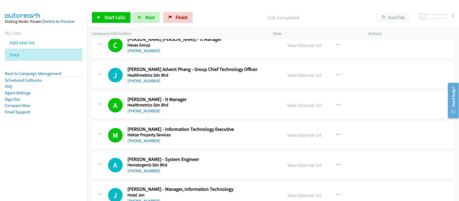
drag, startPoint x: 147, startPoint y: 78, endPoint x: 224, endPoint y: 87, distance: 77.6
click at [147, 78] on link "[PHONE_NUMBER]" at bounding box center [143, 80] width 33 height 5
click at [169, 176] on div "A Callback Scheduled [PERSON_NAME] - System Engineer Hematogenix Sdn Bhd Asia/[…" at bounding box center [273, 166] width 362 height 28
click at [190, 148] on div "M Callback Scheduled [PERSON_NAME] - Information Technology Executive Hektar Pr…" at bounding box center [273, 136] width 362 height 28
click at [139, 82] on link "[PHONE_NUMBER]" at bounding box center [143, 80] width 33 height 5
